Goal: Task Accomplishment & Management: Manage account settings

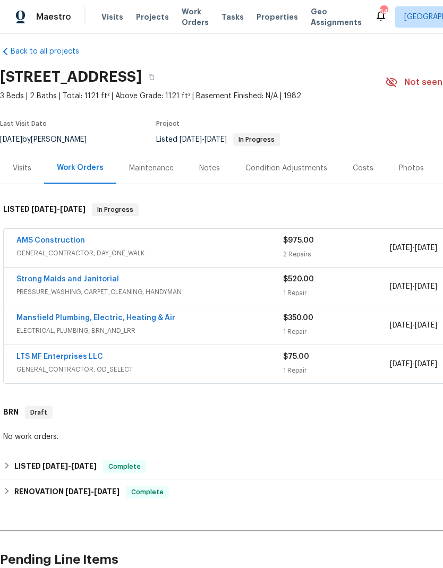
scroll to position [9, 0]
click at [43, 241] on link "AMS Construction" at bounding box center [50, 239] width 68 height 7
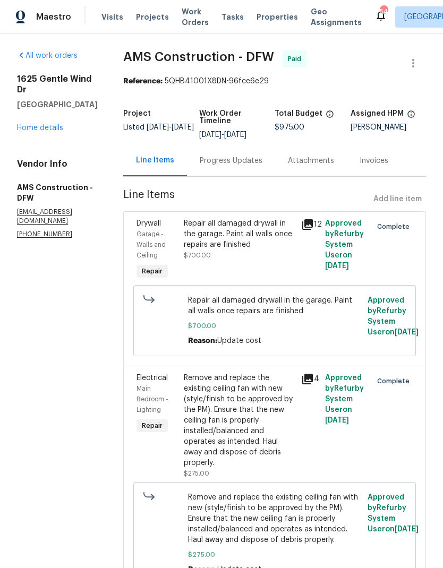
click at [43, 132] on link "Home details" at bounding box center [40, 127] width 46 height 7
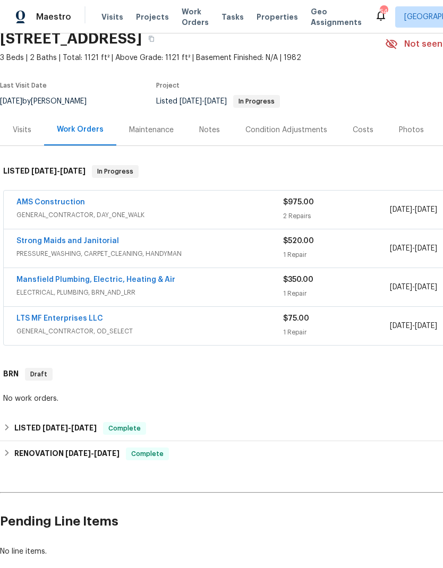
scroll to position [46, 0]
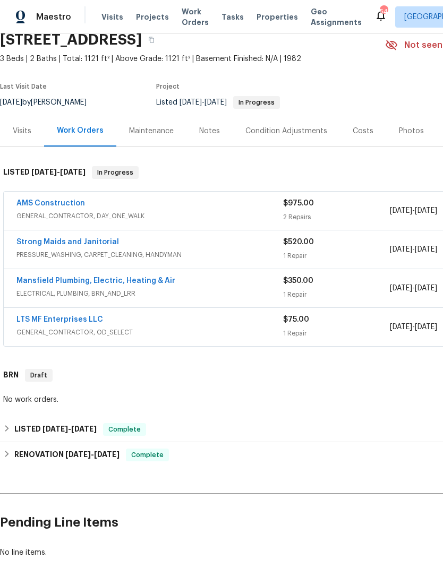
click at [57, 317] on link "LTS MF Enterprises LLC" at bounding box center [59, 319] width 86 height 7
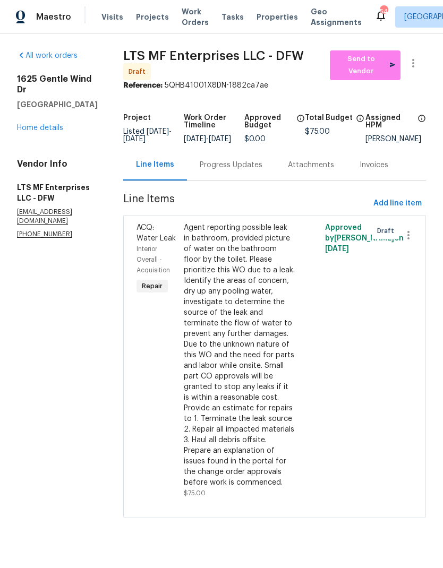
click at [24, 132] on link "Home details" at bounding box center [40, 127] width 46 height 7
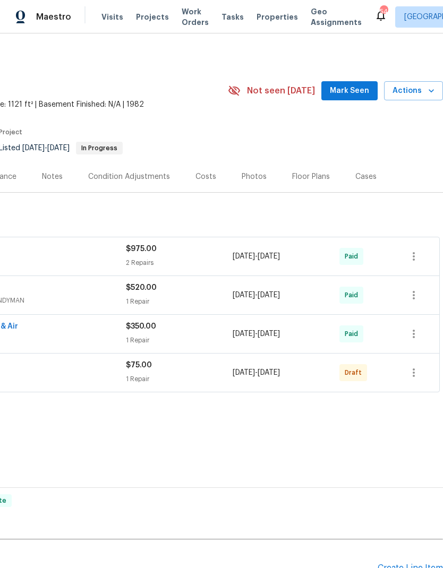
scroll to position [0, 157]
click at [415, 371] on icon "button" at bounding box center [413, 372] width 13 height 13
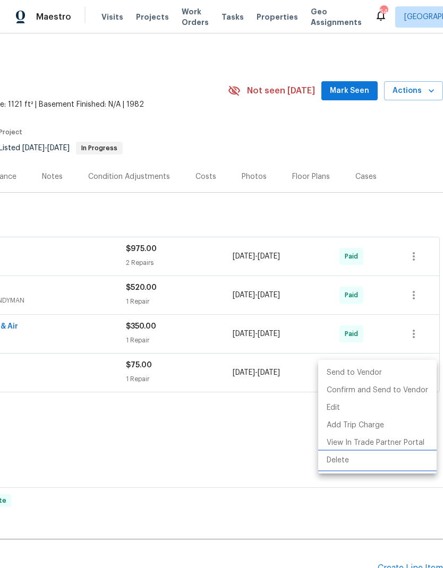
click at [362, 456] on li "Delete" at bounding box center [377, 461] width 118 height 18
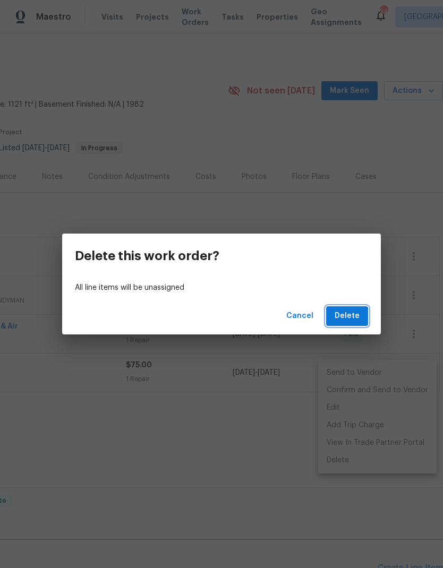
click at [354, 313] on span "Delete" at bounding box center [346, 315] width 25 height 13
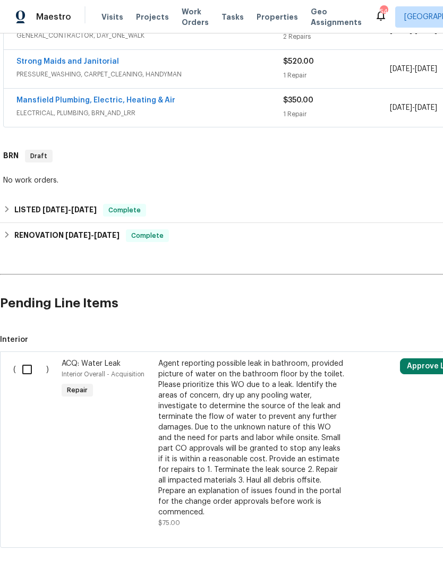
scroll to position [225, 0]
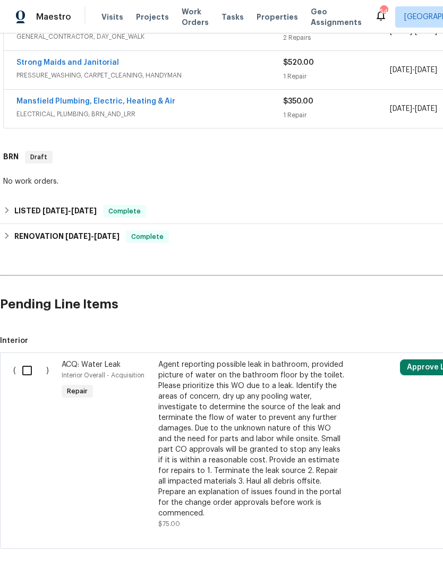
click at [32, 370] on input "checkbox" at bounding box center [31, 370] width 30 height 22
checkbox input "true"
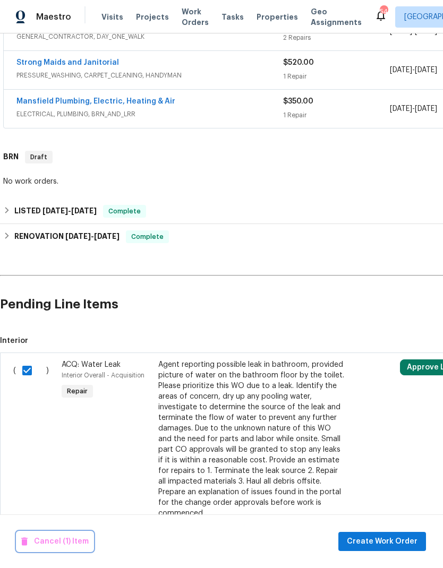
click at [55, 536] on span "Cancel (1) Item" at bounding box center [54, 541] width 67 height 13
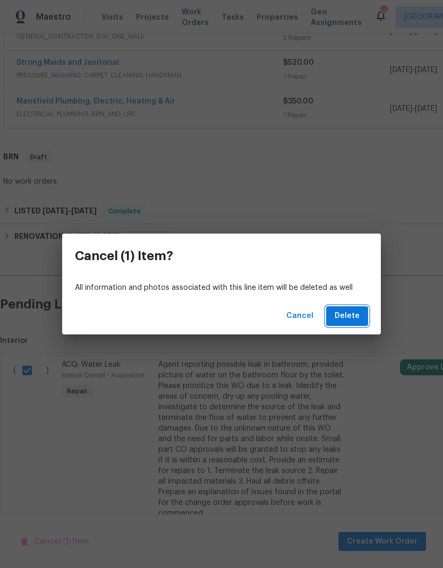
click at [345, 319] on span "Delete" at bounding box center [346, 315] width 25 height 13
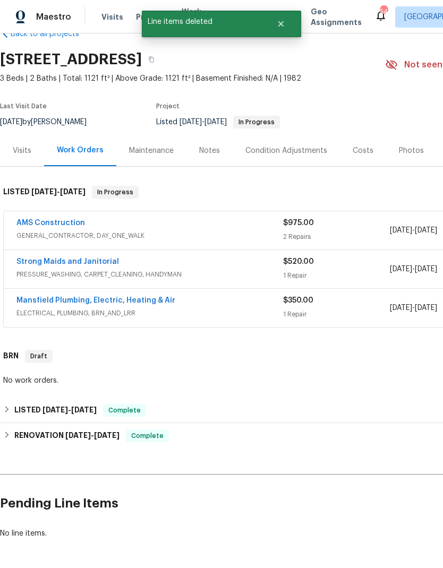
scroll to position [26, 0]
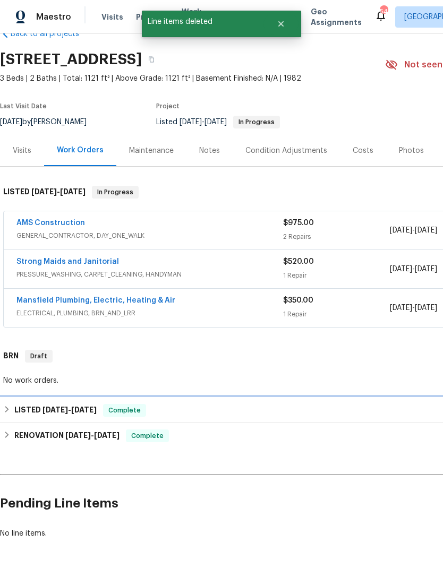
click at [21, 411] on h6 "LISTED 3/29/25 - 3/31/25" at bounding box center [55, 410] width 82 height 13
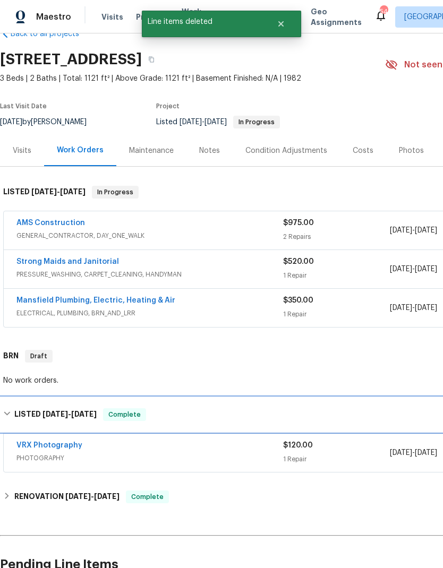
click at [22, 413] on h6 "LISTED 3/29/25 - 3/31/25" at bounding box center [55, 414] width 82 height 13
